Goal: Communication & Community: Answer question/provide support

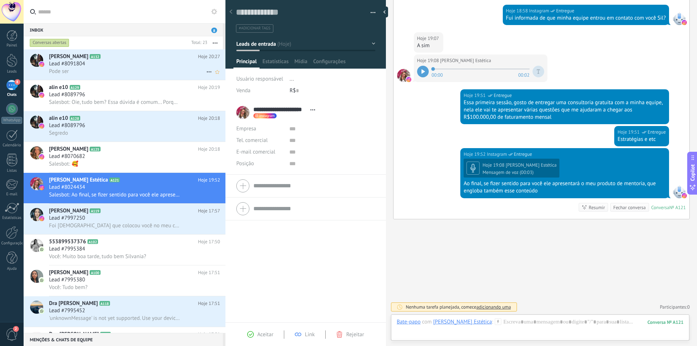
click at [126, 64] on div "Lead #8091804" at bounding box center [134, 63] width 171 height 7
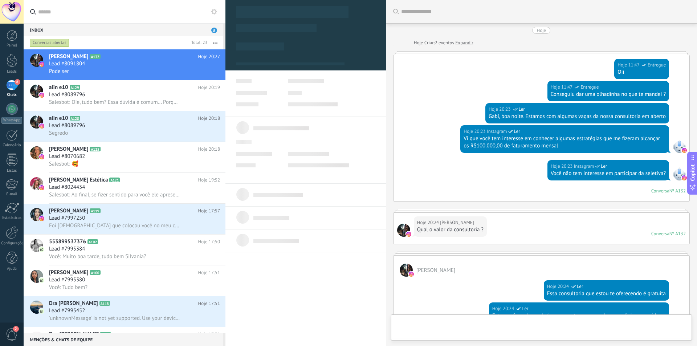
scroll to position [235, 0]
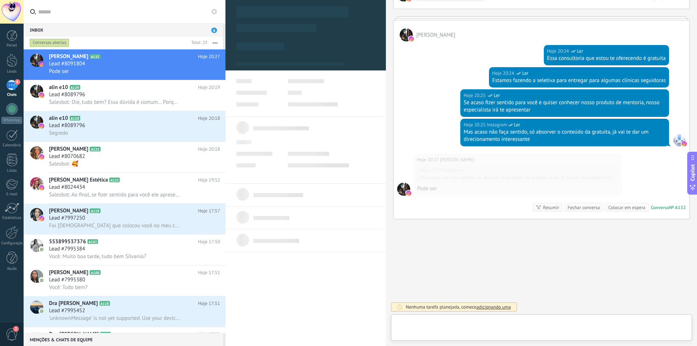
type textarea "**********"
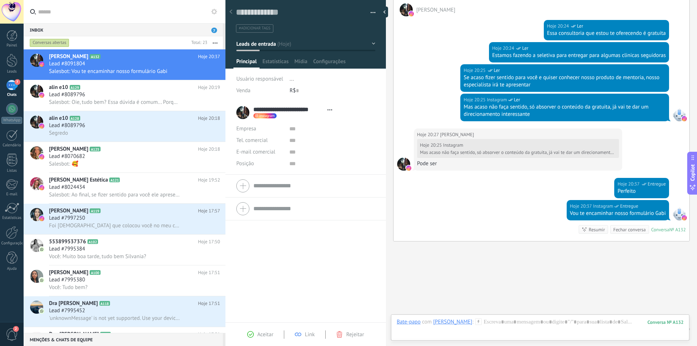
scroll to position [282, 0]
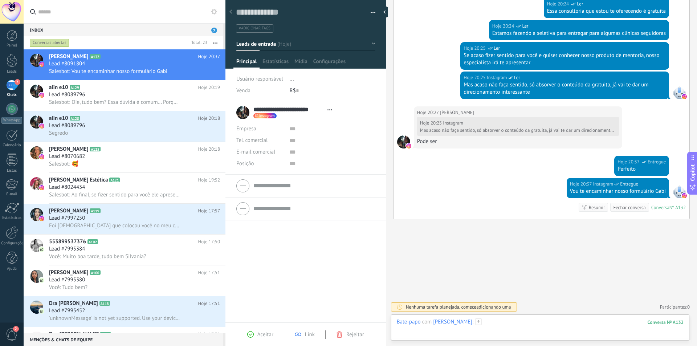
click at [518, 324] on div at bounding box center [540, 329] width 287 height 22
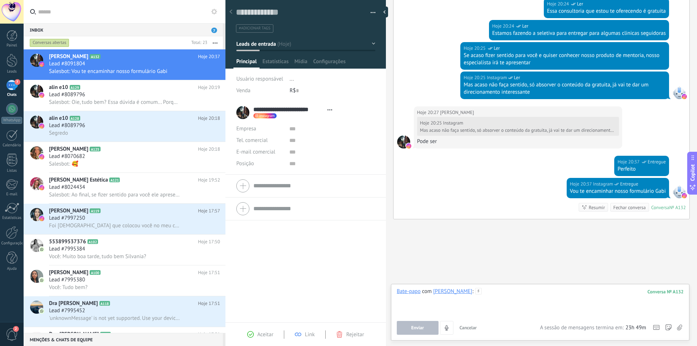
paste div
click at [413, 328] on span "Enviar" at bounding box center [417, 327] width 13 height 5
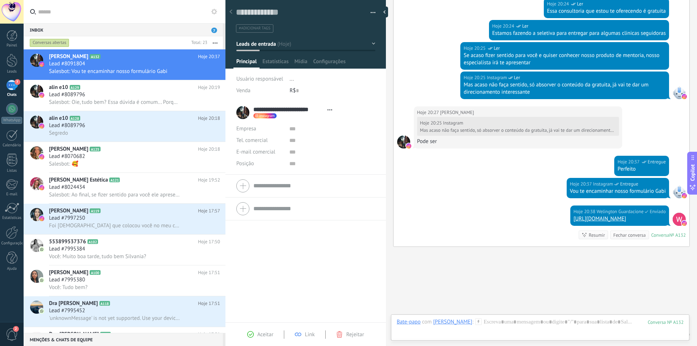
scroll to position [310, 0]
